Goal: Task Accomplishment & Management: Use online tool/utility

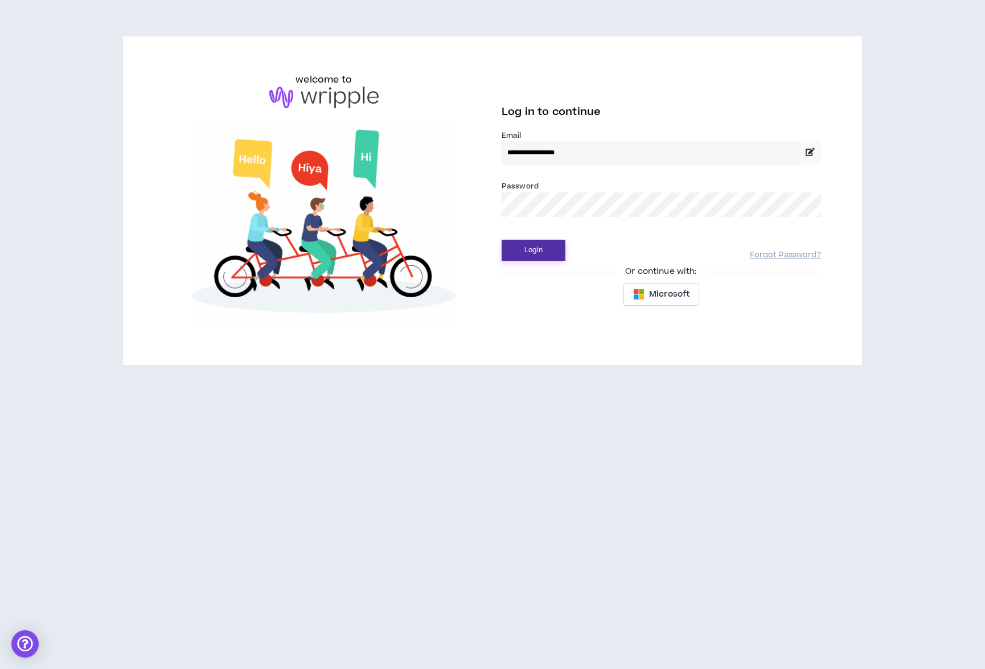
click at [530, 249] on button "Login" at bounding box center [534, 250] width 64 height 21
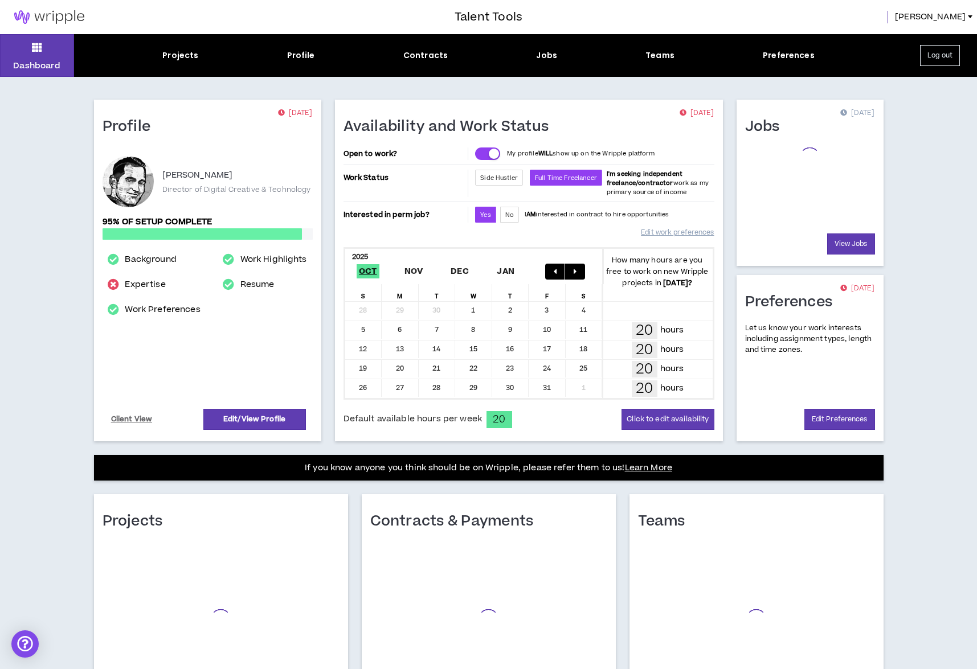
click at [526, 56] on div "Projects Profile Contracts Jobs Teams Preferences" at bounding box center [488, 56] width 829 height 12
click at [541, 56] on div "Jobs" at bounding box center [546, 56] width 21 height 12
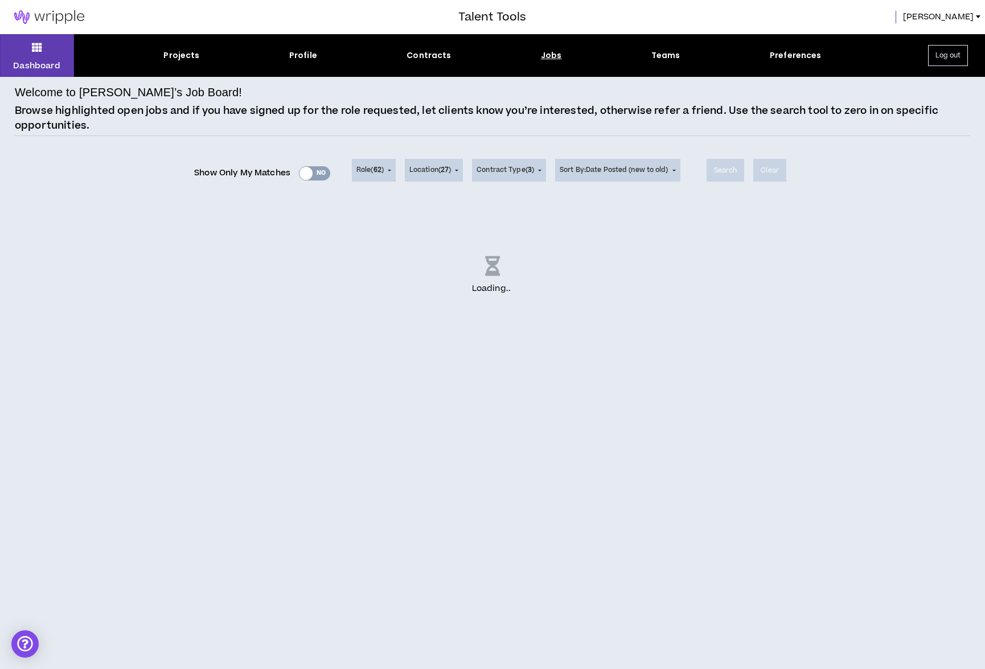
click at [306, 174] on div "Show Only My Matches Yes No" at bounding box center [262, 173] width 136 height 17
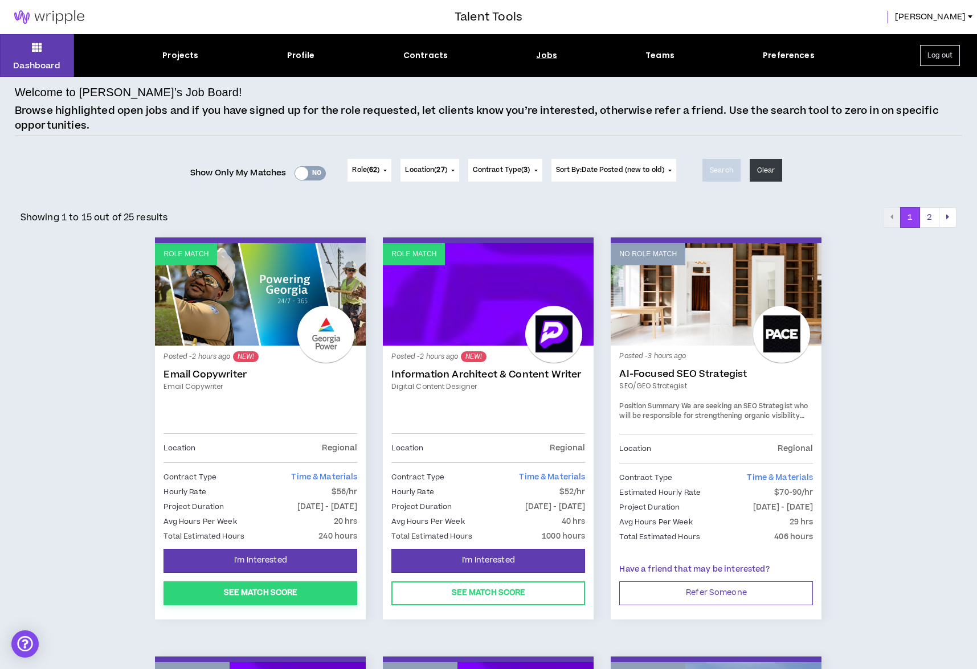
click at [275, 589] on button "See Match Score" at bounding box center [260, 594] width 194 height 24
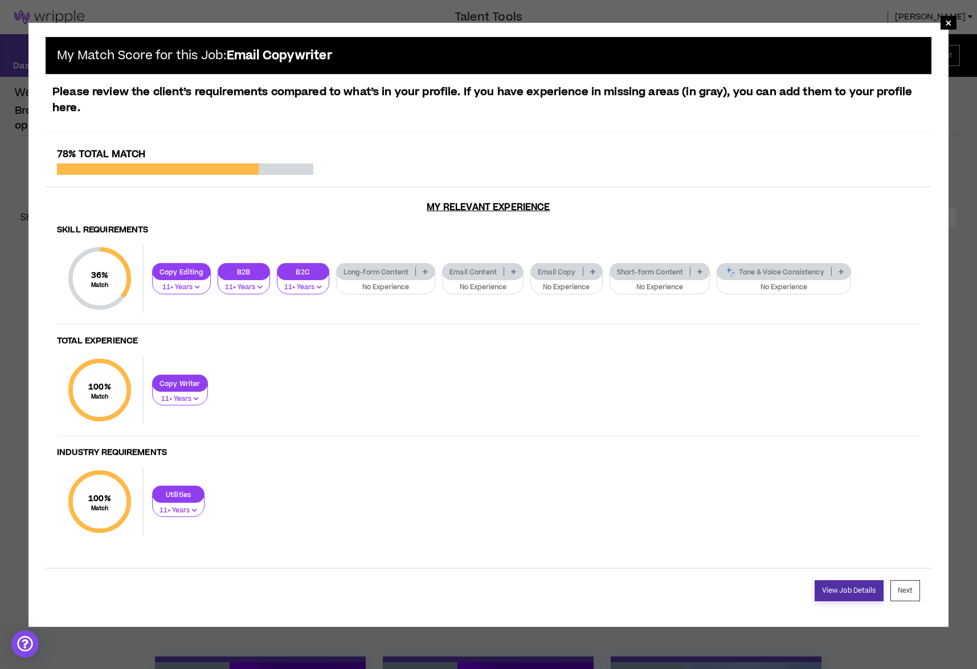
click at [863, 588] on link "View Job Details" at bounding box center [849, 590] width 69 height 21
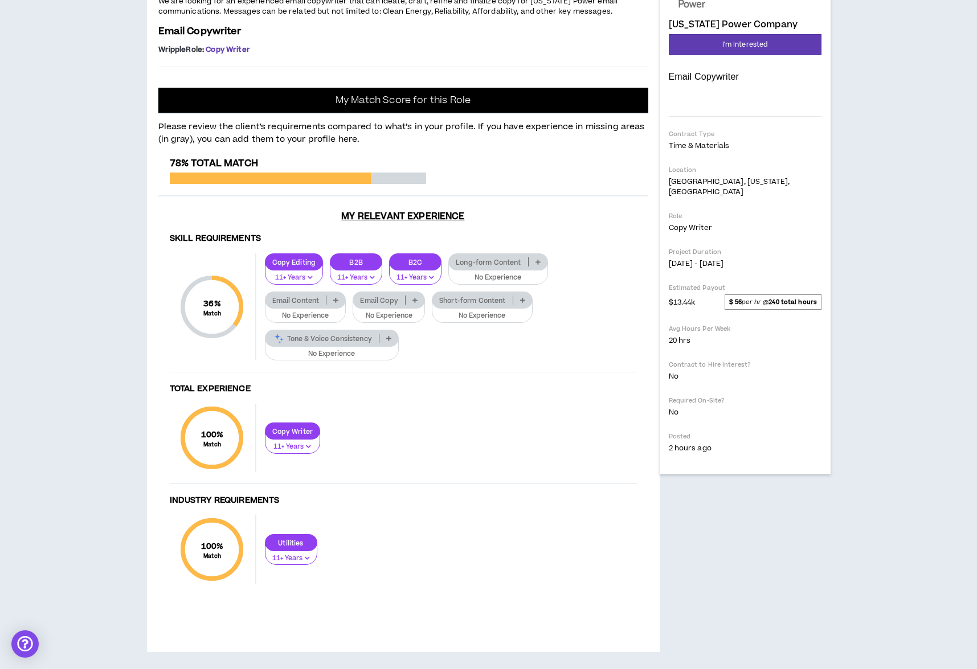
scroll to position [93, 0]
